Goal: Task Accomplishment & Management: Use online tool/utility

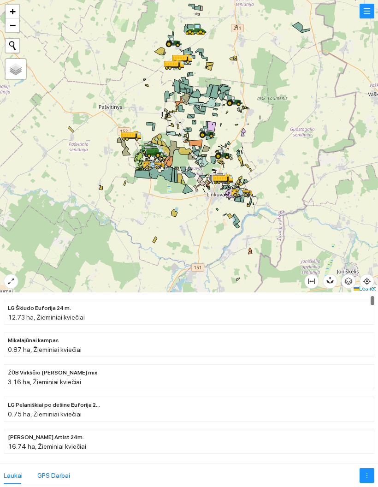
click at [58, 471] on div "GPS Darbai" at bounding box center [53, 476] width 33 height 10
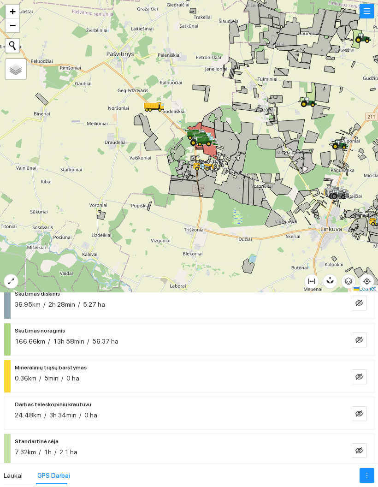
scroll to position [297, 0]
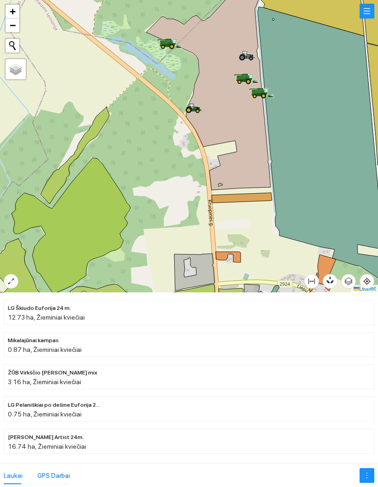
click at [51, 471] on div "GPS Darbai" at bounding box center [53, 476] width 33 height 10
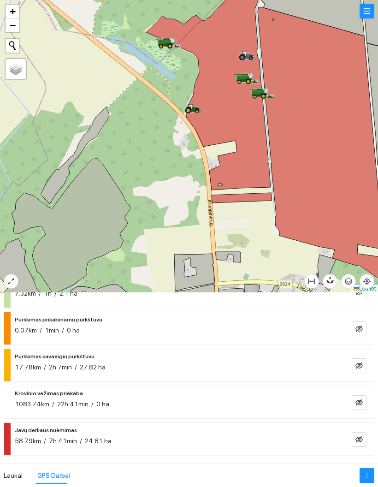
scroll to position [265, 0]
click at [360, 432] on button "button" at bounding box center [359, 439] width 15 height 15
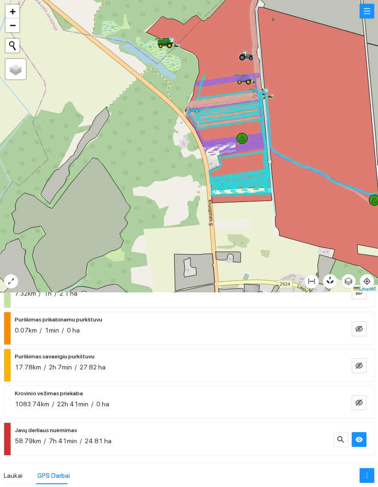
click at [362, 436] on icon "eye" at bounding box center [359, 439] width 7 height 7
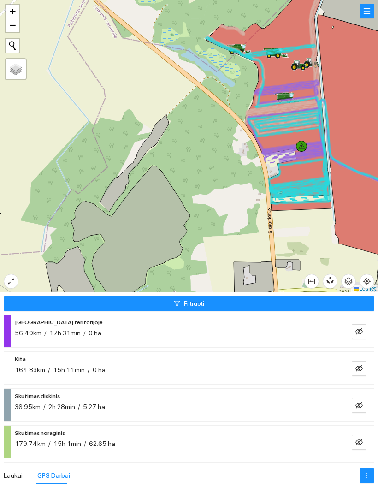
scroll to position [302, 0]
